Goal: Check status: Check status

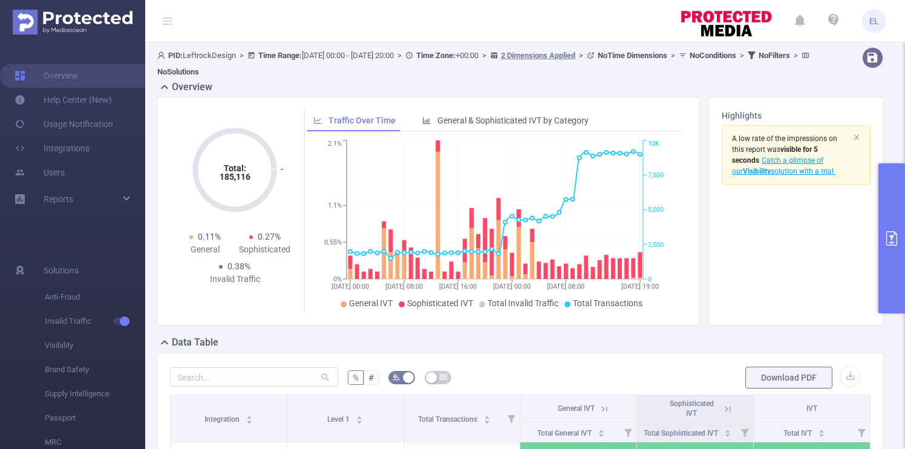
click at [887, 260] on button "primary" at bounding box center [892, 238] width 27 height 150
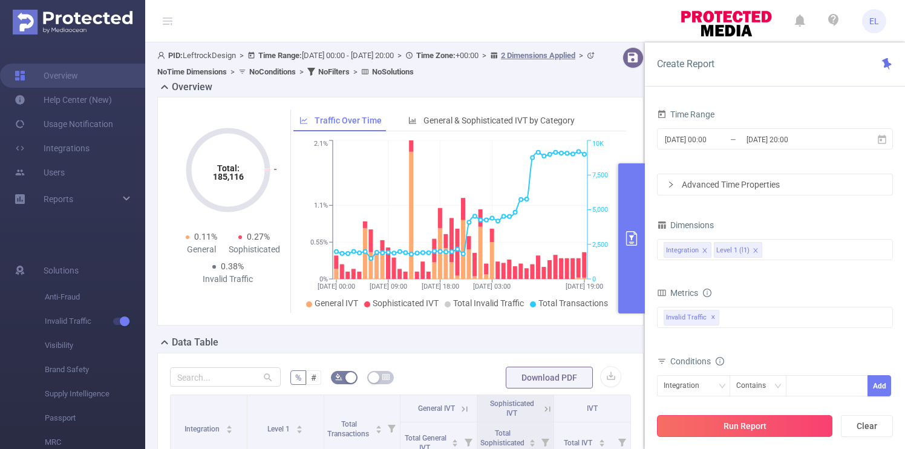
click at [779, 430] on button "Run Report" at bounding box center [745, 426] width 176 height 22
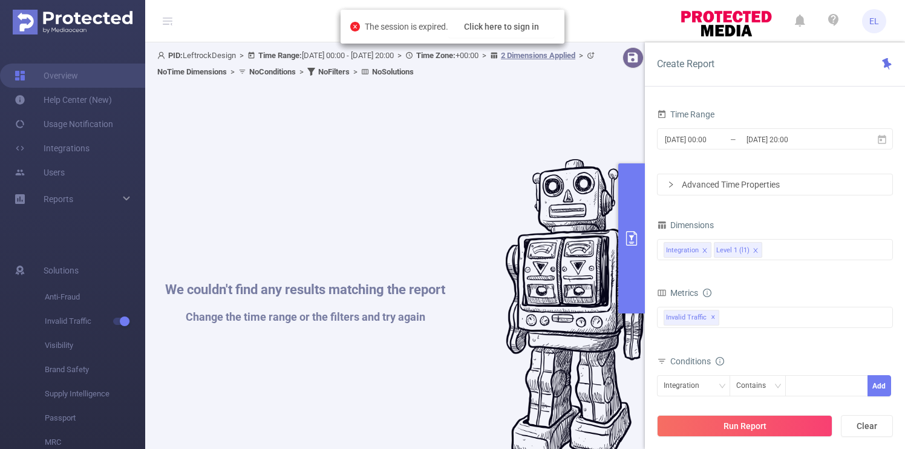
click at [508, 39] on div "The session is expired. Click here to sign in" at bounding box center [453, 27] width 224 height 34
click at [508, 33] on button "Click here to sign in" at bounding box center [501, 27] width 107 height 22
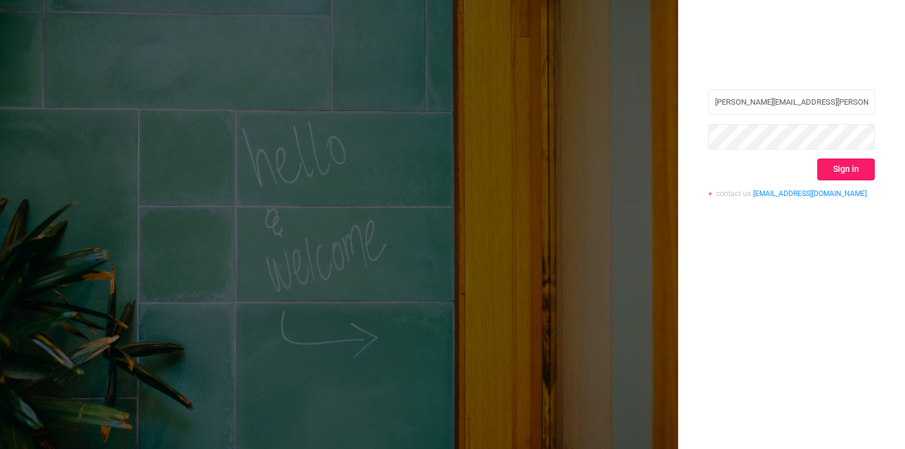
click at [827, 163] on button "Sign in" at bounding box center [846, 170] width 57 height 22
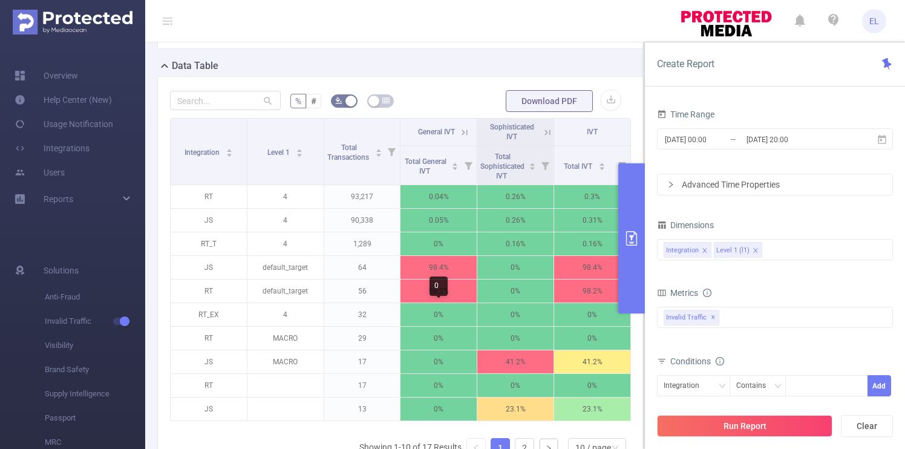
scroll to position [48, 0]
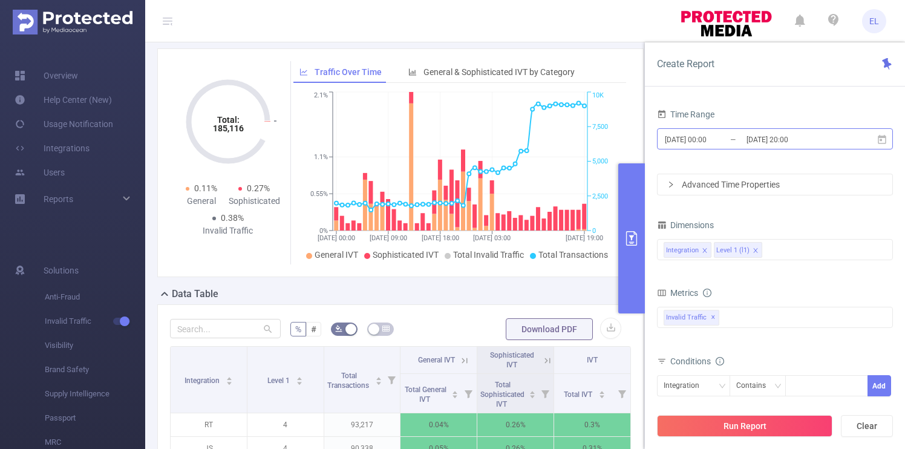
click at [701, 140] on input "[DATE] 00:00" at bounding box center [713, 139] width 98 height 16
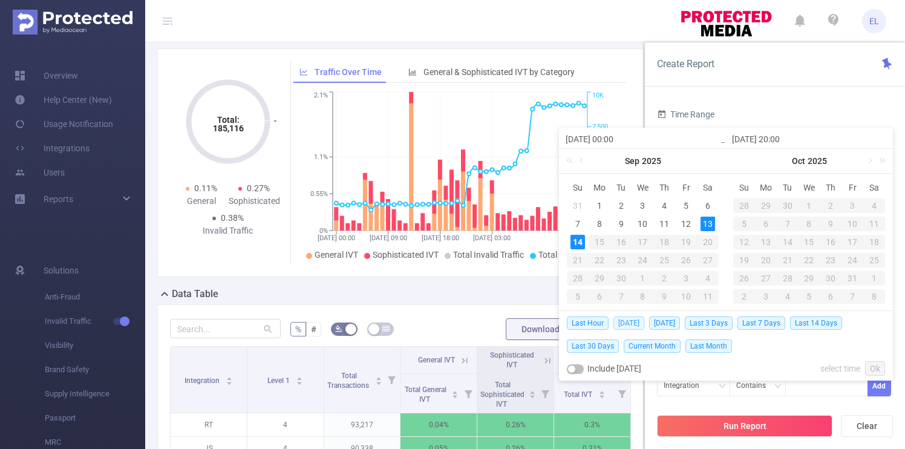
click at [622, 321] on span "Today" at bounding box center [629, 323] width 31 height 13
type input "2025-09-13 00:00"
type input "2025-09-13 23:59"
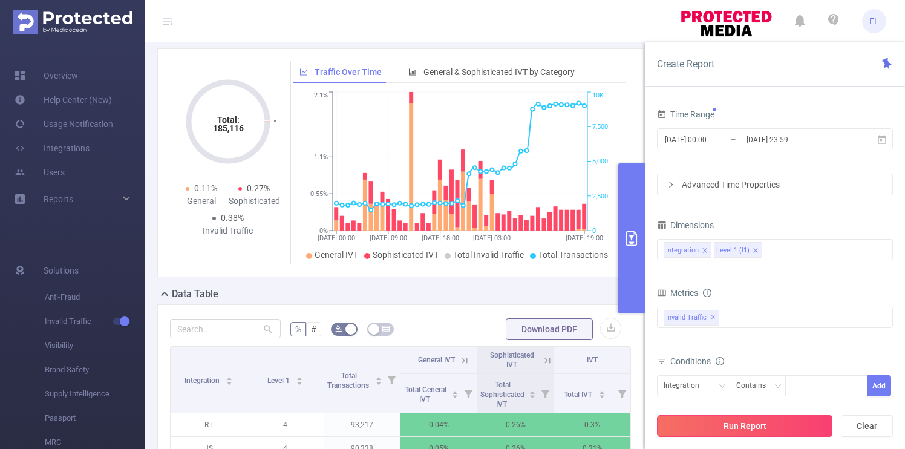
click at [788, 424] on button "Run Report" at bounding box center [745, 426] width 176 height 22
